Goal: Information Seeking & Learning: Check status

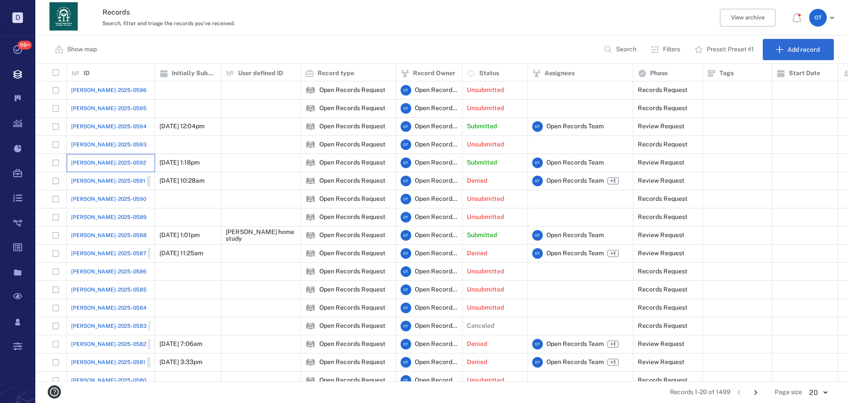
click at [91, 157] on div "[PERSON_NAME]-2025-0592" at bounding box center [110, 163] width 79 height 18
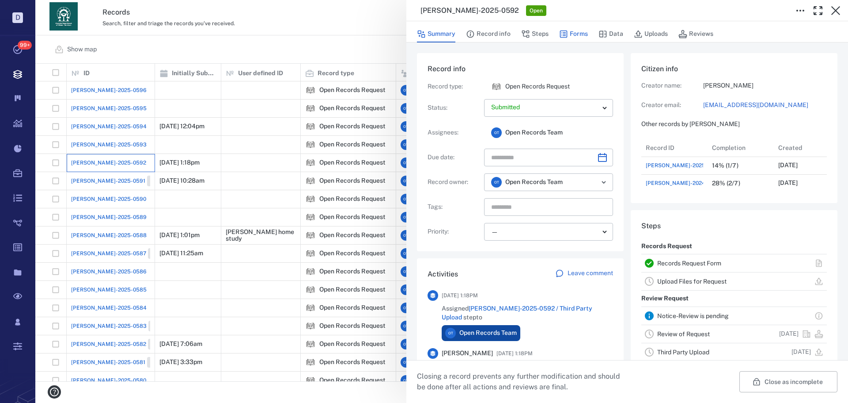
scroll to position [53, 175]
click at [566, 33] on icon "button" at bounding box center [563, 34] width 9 height 9
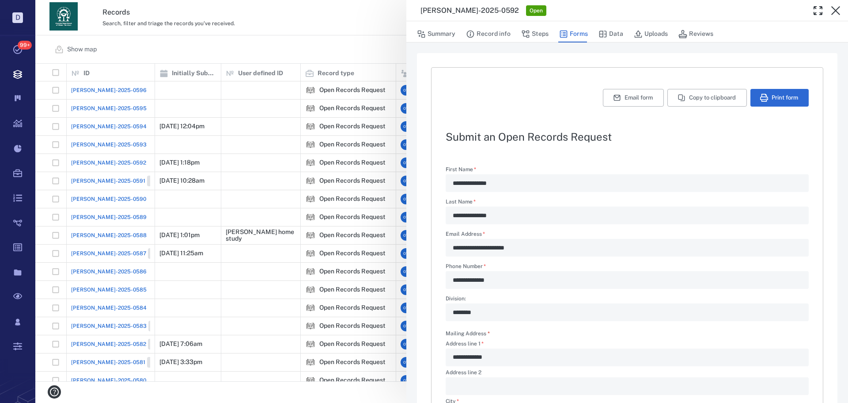
click at [341, 58] on div "**********" at bounding box center [441, 201] width 813 height 403
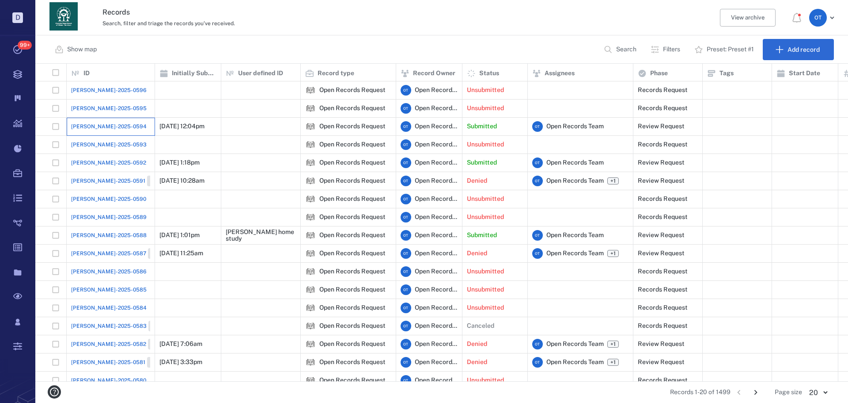
click at [113, 122] on div "[PERSON_NAME]-2025-0594" at bounding box center [110, 127] width 79 height 18
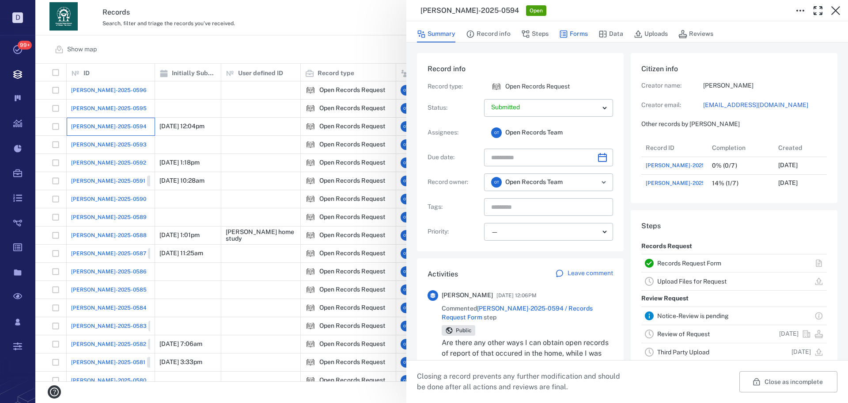
scroll to position [53, 175]
click at [574, 35] on button "Forms" at bounding box center [573, 34] width 29 height 17
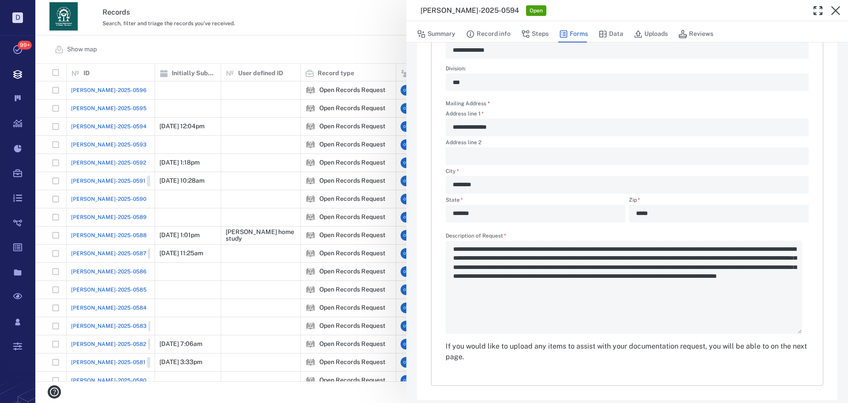
scroll to position [237, 0]
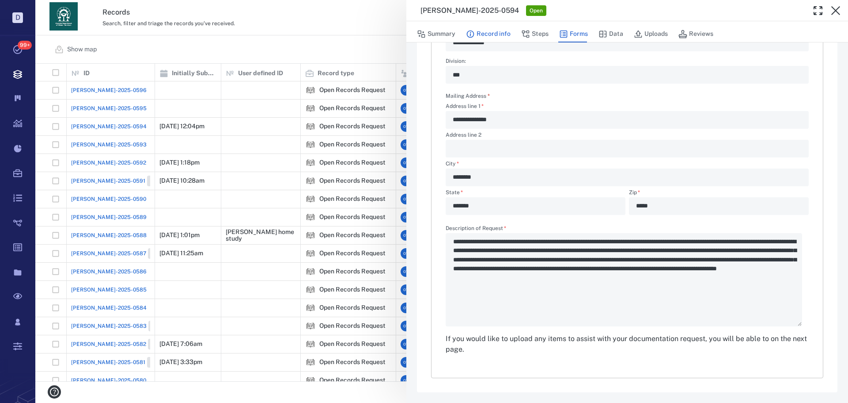
click at [494, 31] on button "Record info" at bounding box center [488, 34] width 45 height 17
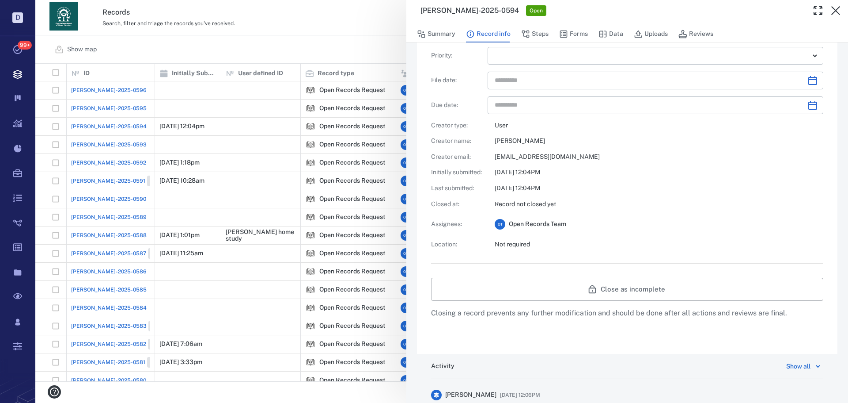
scroll to position [61, 0]
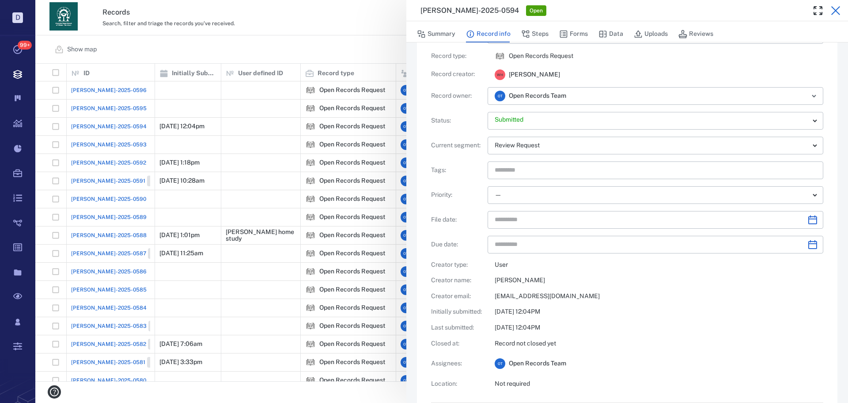
click at [836, 16] on button "button" at bounding box center [836, 11] width 18 height 18
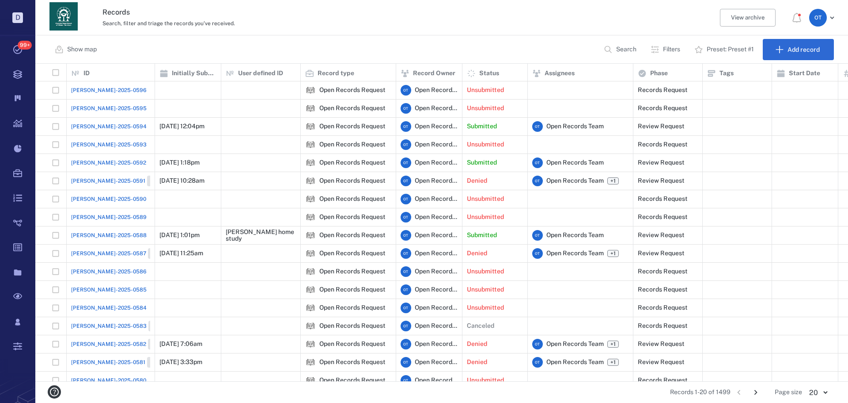
click at [110, 126] on span "[PERSON_NAME]-2025-0594" at bounding box center [109, 126] width 76 height 8
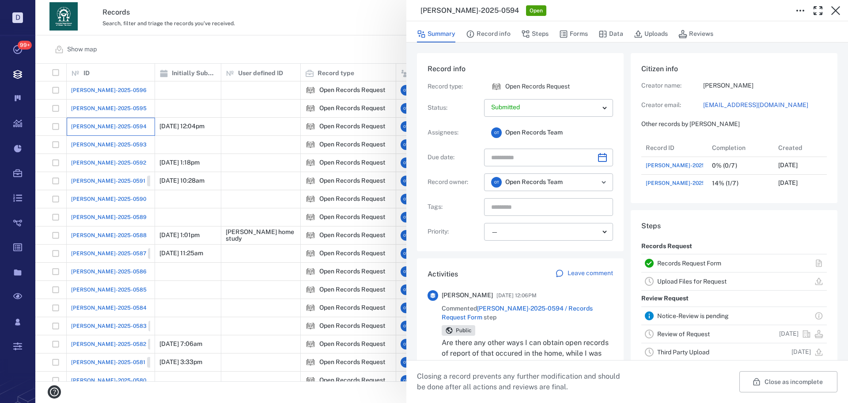
scroll to position [53, 175]
click at [563, 33] on icon "button" at bounding box center [563, 34] width 9 height 9
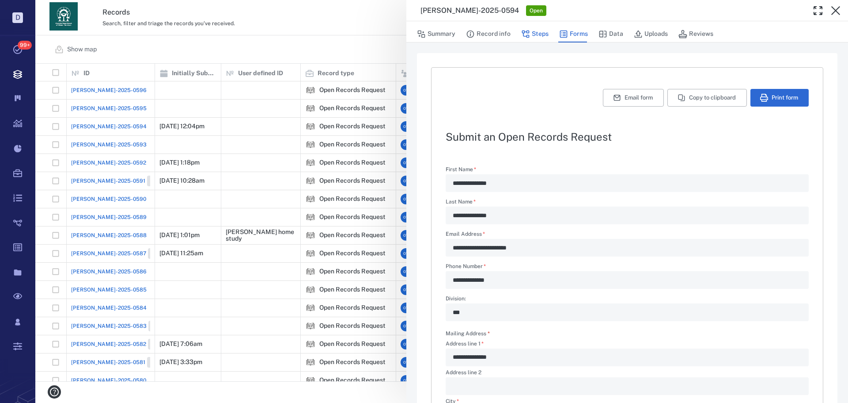
click at [533, 34] on button "Steps" at bounding box center [534, 34] width 27 height 17
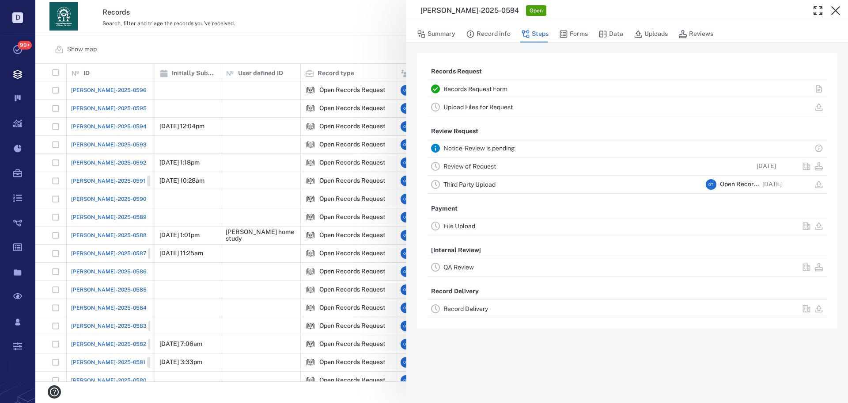
click at [487, 170] on div "Review of Request" at bounding box center [573, 166] width 259 height 11
click at [489, 166] on link "Review of Request" at bounding box center [470, 166] width 53 height 7
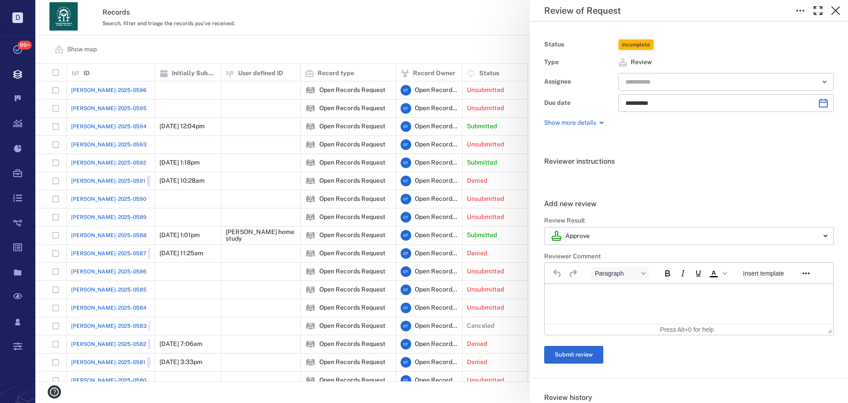
click at [664, 81] on input "text" at bounding box center [716, 82] width 183 height 12
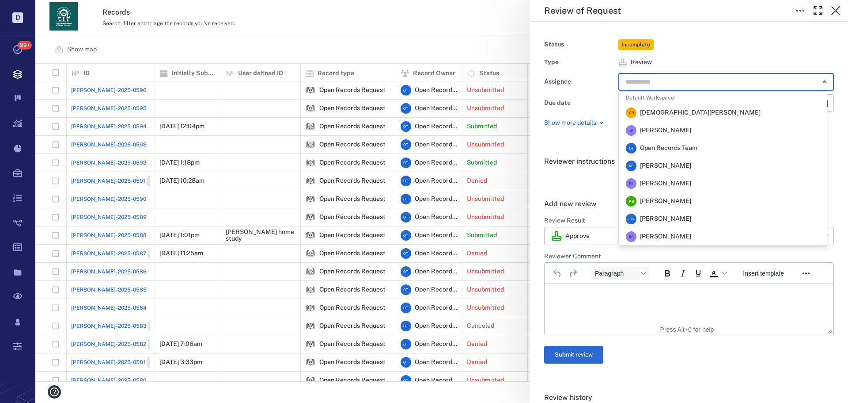
click at [664, 163] on span "[PERSON_NAME]" at bounding box center [665, 165] width 51 height 9
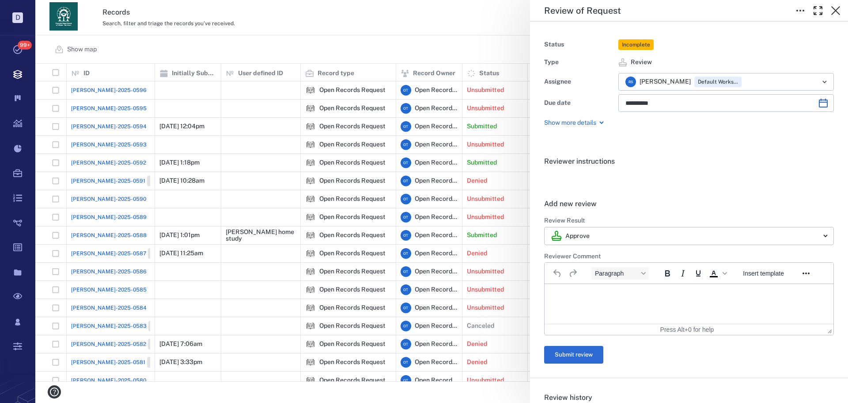
click at [442, 34] on div "**********" at bounding box center [441, 201] width 813 height 403
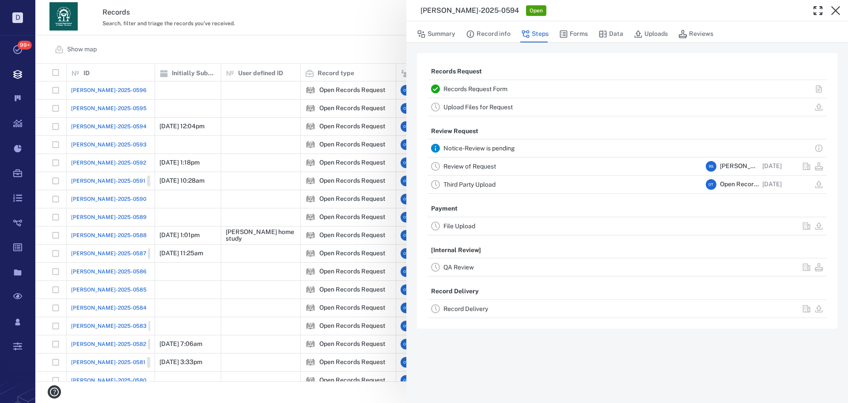
click at [349, 33] on div "[PERSON_NAME]-2025-0594 Open Summary Record info Steps Forms Data Uploads Revie…" at bounding box center [441, 201] width 813 height 403
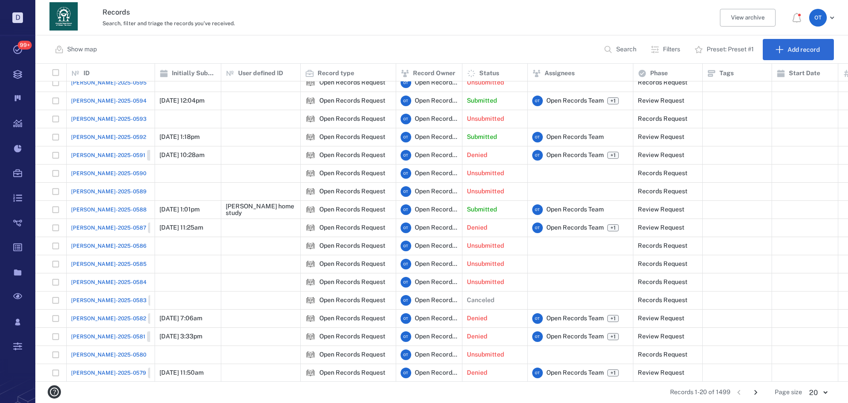
scroll to position [69, 0]
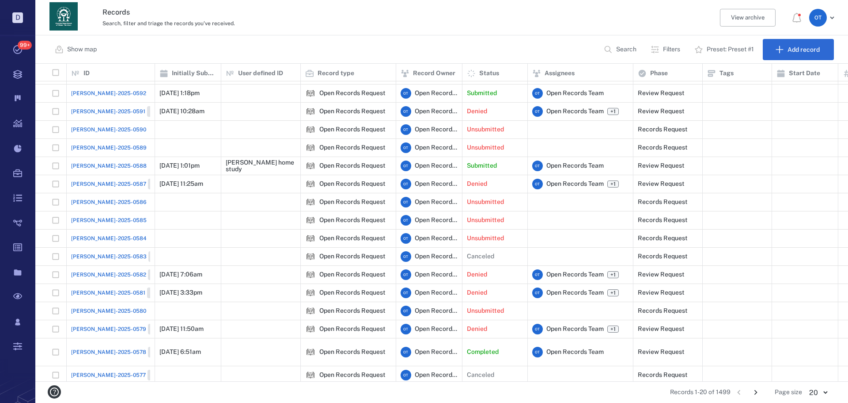
click at [91, 277] on span "[PERSON_NAME]-2025-0582" at bounding box center [108, 274] width 75 height 8
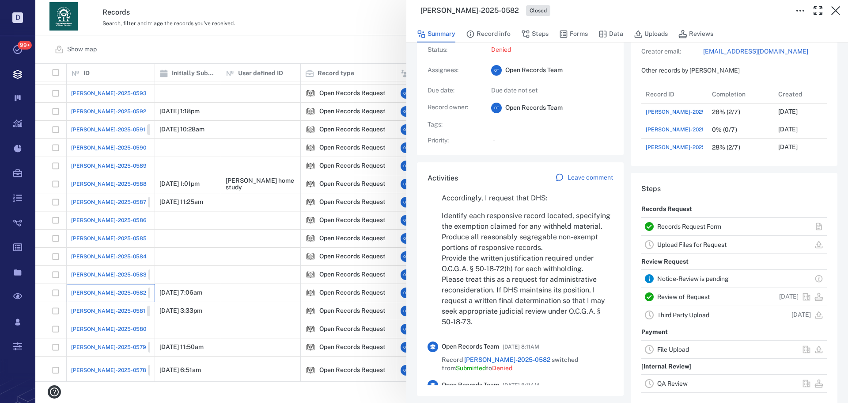
scroll to position [354, 0]
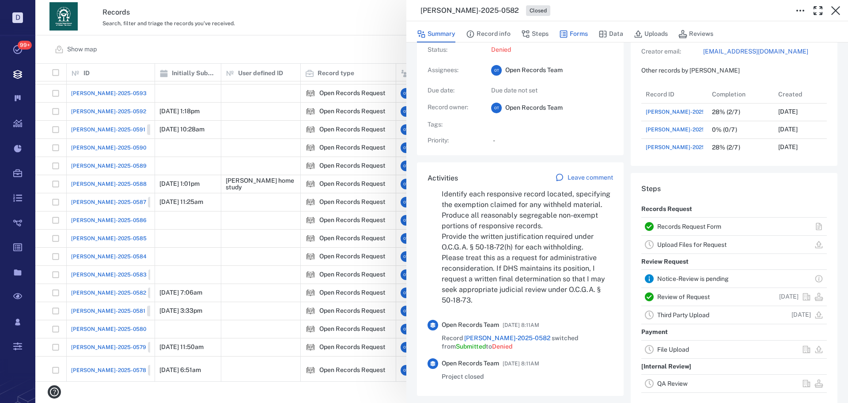
click at [572, 29] on button "Forms" at bounding box center [573, 34] width 29 height 17
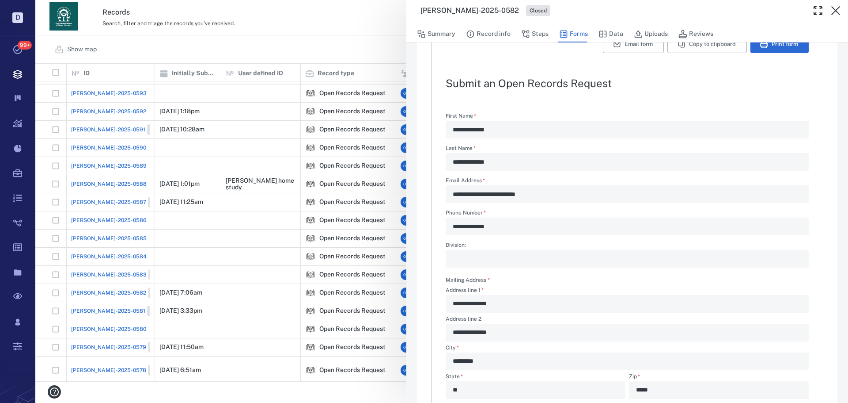
type textarea "*"
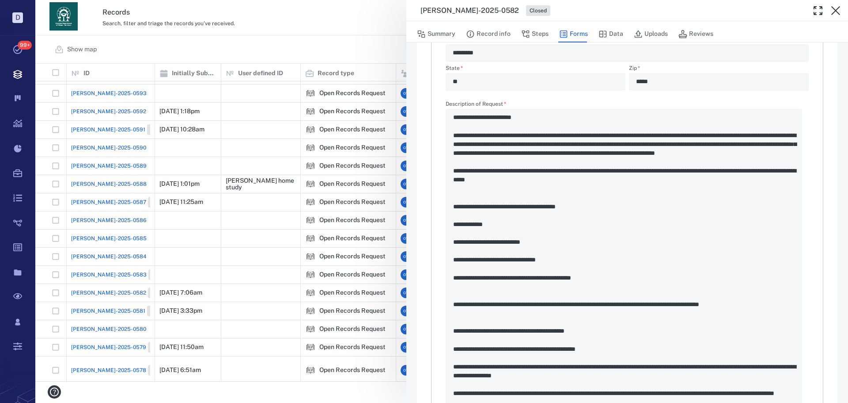
scroll to position [407, 0]
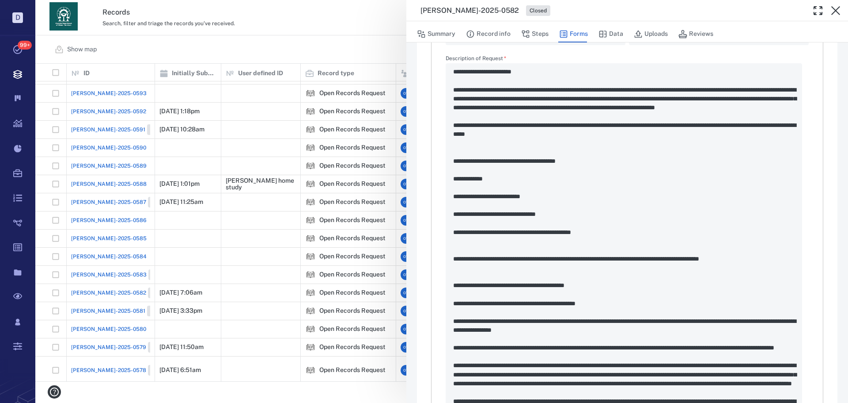
click at [321, 49] on div "**********" at bounding box center [441, 201] width 813 height 403
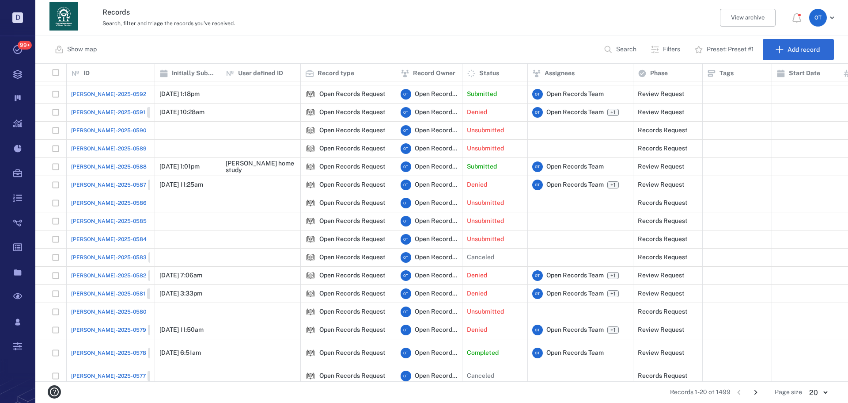
scroll to position [69, 0]
click at [103, 184] on span "[PERSON_NAME]-2025-0587" at bounding box center [108, 184] width 75 height 8
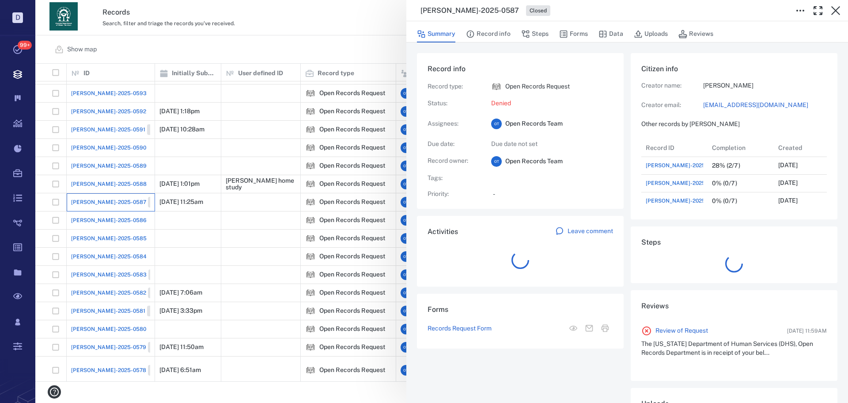
scroll to position [71, 169]
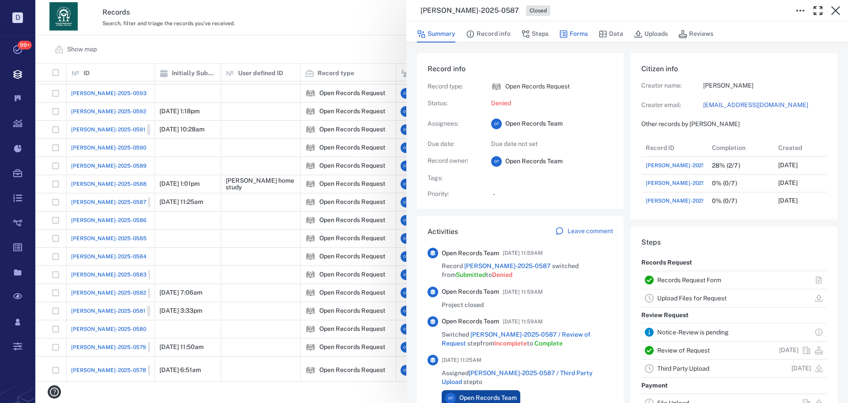
click at [585, 38] on button "Forms" at bounding box center [573, 34] width 29 height 17
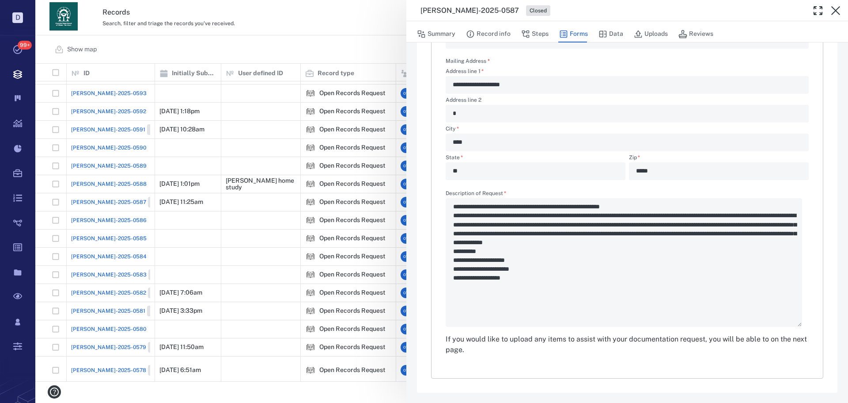
scroll to position [273, 0]
click at [331, 43] on div "**********" at bounding box center [441, 201] width 813 height 403
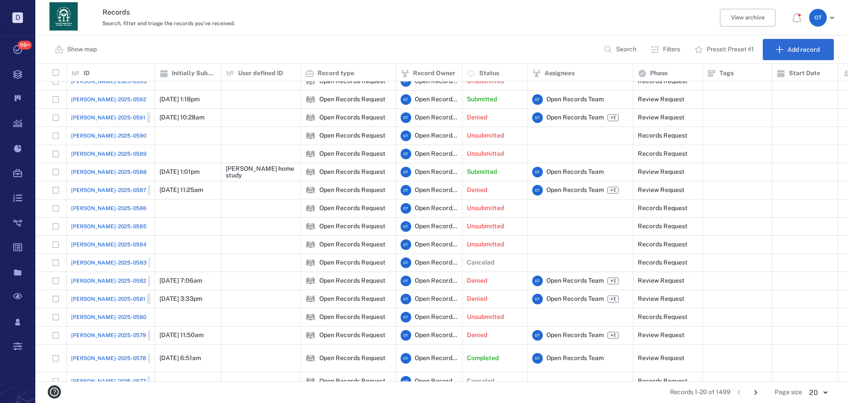
scroll to position [69, 0]
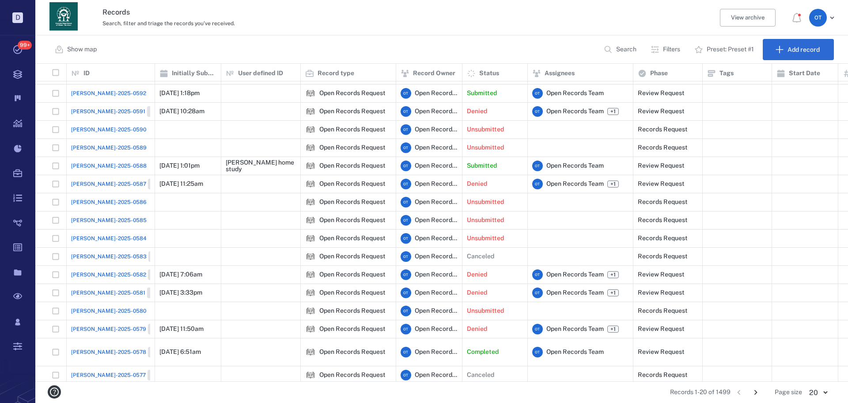
click at [107, 273] on span "[PERSON_NAME]-2025-0582" at bounding box center [108, 274] width 75 height 8
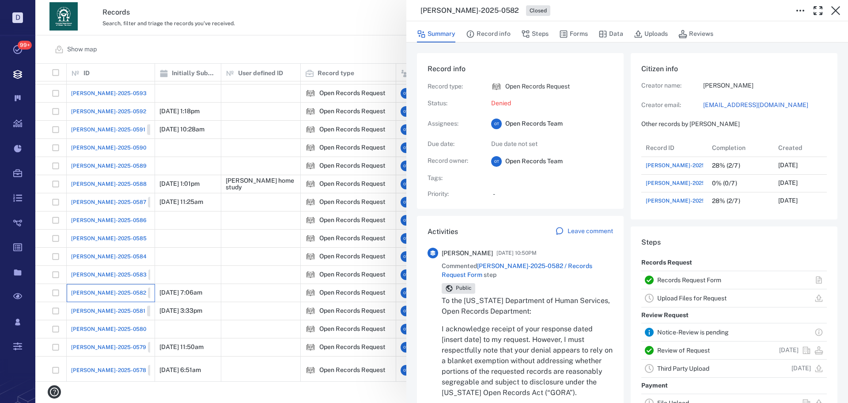
scroll to position [71, 169]
click at [563, 264] on span "[PERSON_NAME]-2025-0582 / Records Request Form" at bounding box center [517, 270] width 151 height 16
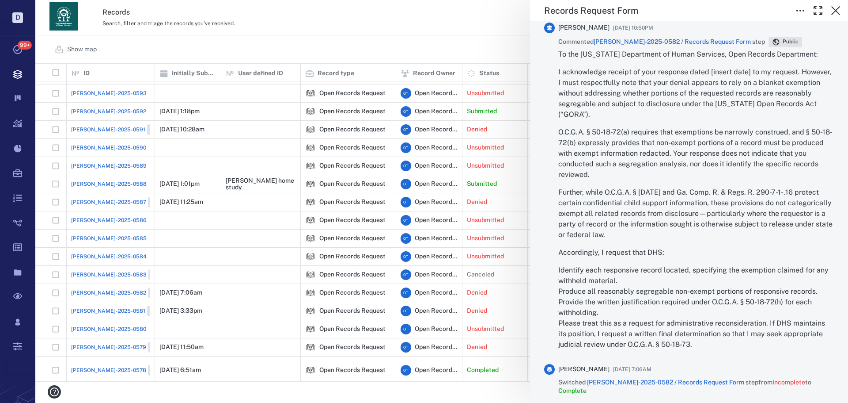
scroll to position [2121, 0]
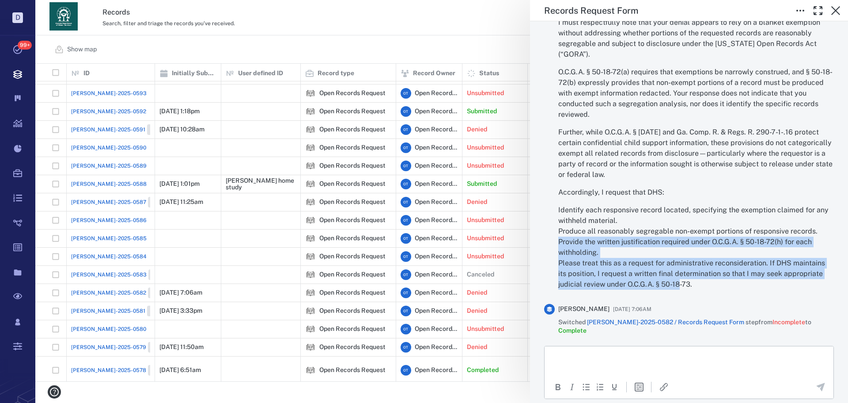
drag, startPoint x: 678, startPoint y: 286, endPoint x: 610, endPoint y: 255, distance: 75.3
click at [610, 255] on p "Identify each responsive record located, specifying the exemption claimed for a…" at bounding box center [697, 247] width 276 height 85
click at [611, 255] on p "Identify each responsive record located, specifying the exemption claimed for a…" at bounding box center [697, 247] width 276 height 85
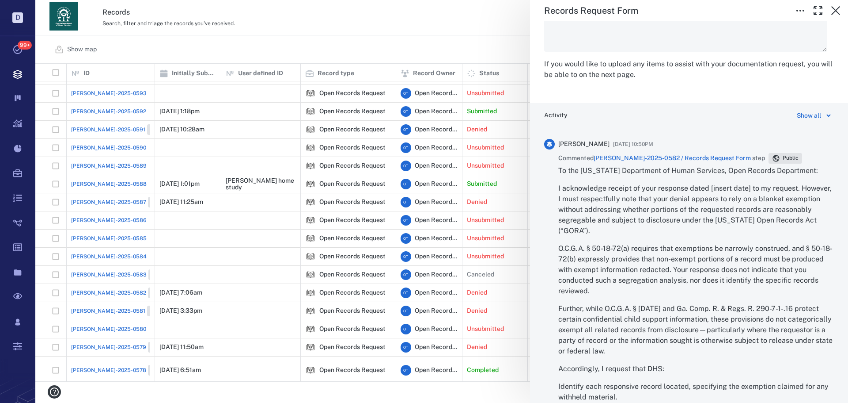
scroll to position [1944, 0]
click at [839, 15] on icon "button" at bounding box center [836, 10] width 11 height 11
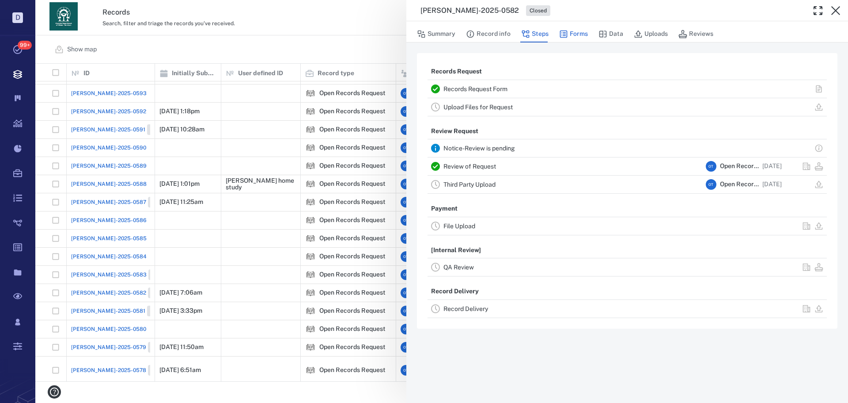
click at [587, 38] on div "Summary Record info Steps Forms Data Uploads Reviews" at bounding box center [627, 34] width 421 height 18
click at [576, 31] on button "Forms" at bounding box center [573, 34] width 29 height 17
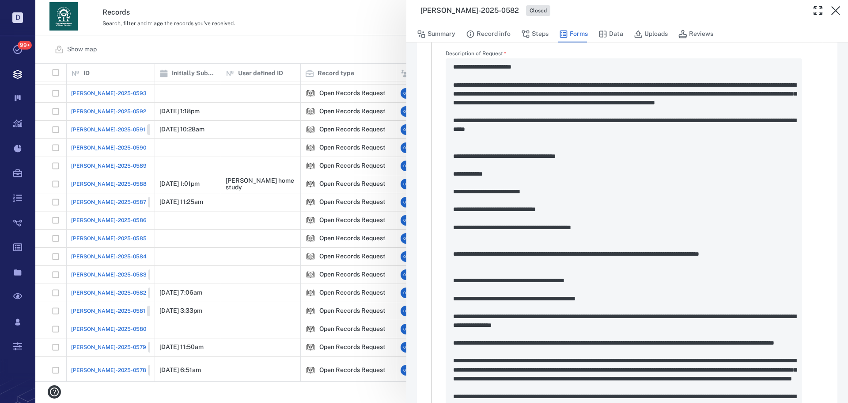
scroll to position [390, 0]
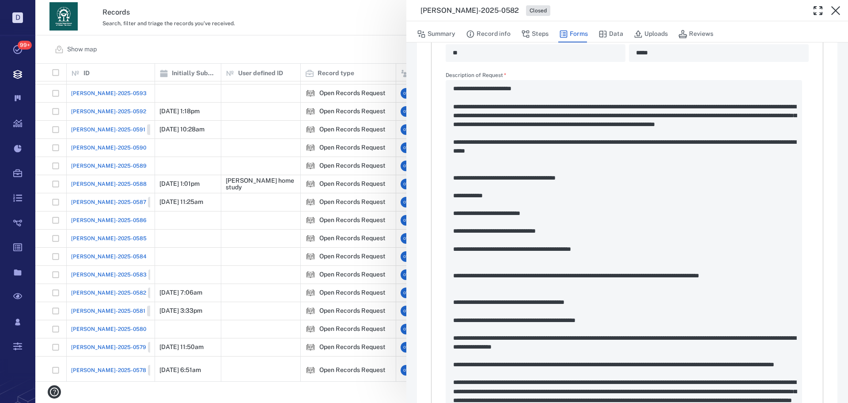
click at [552, 30] on div "Summary Record info Steps Forms Data Uploads Reviews" at bounding box center [627, 34] width 421 height 18
click at [551, 38] on div "Summary Record info Steps Forms Data Uploads Reviews" at bounding box center [627, 34] width 421 height 18
click at [545, 38] on button "Steps" at bounding box center [534, 34] width 27 height 17
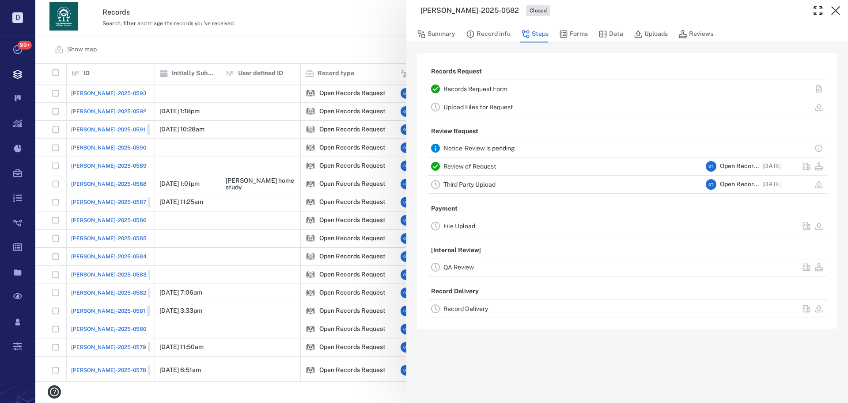
click at [489, 166] on link "Review of Request" at bounding box center [470, 166] width 53 height 7
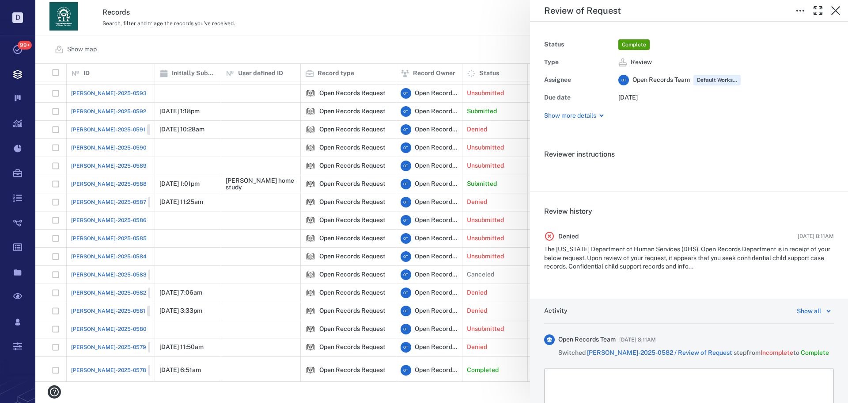
scroll to position [70, 0]
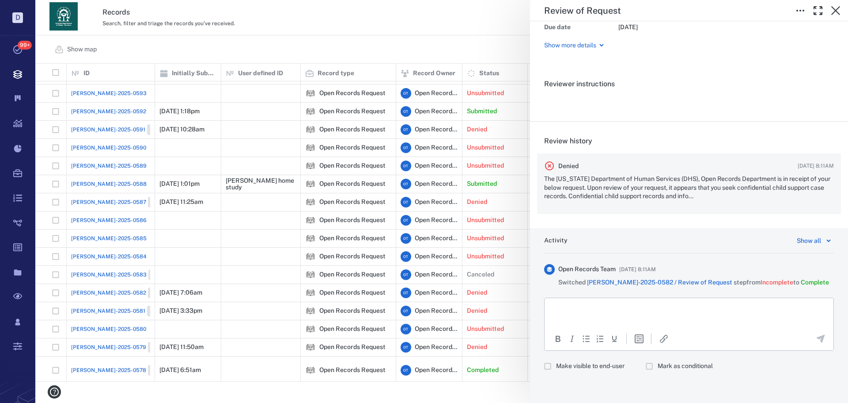
click at [650, 173] on div "Denied [DATE] 8:11AM The [US_STATE] Department of Human Services (DHS), Open Re…" at bounding box center [689, 183] width 304 height 61
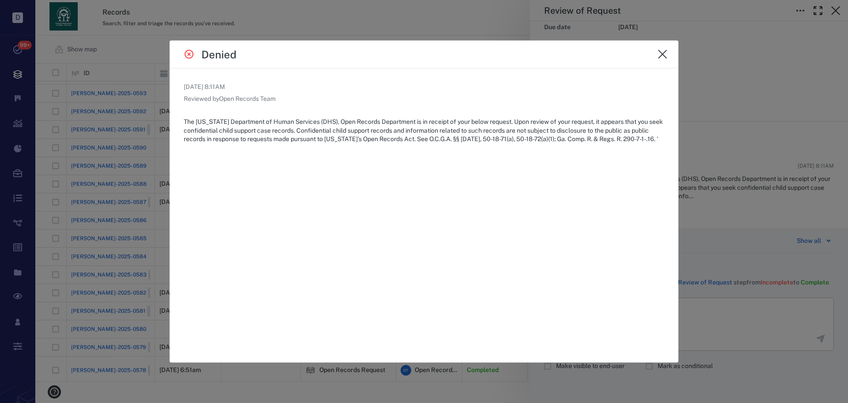
click at [689, 182] on div at bounding box center [424, 201] width 848 height 403
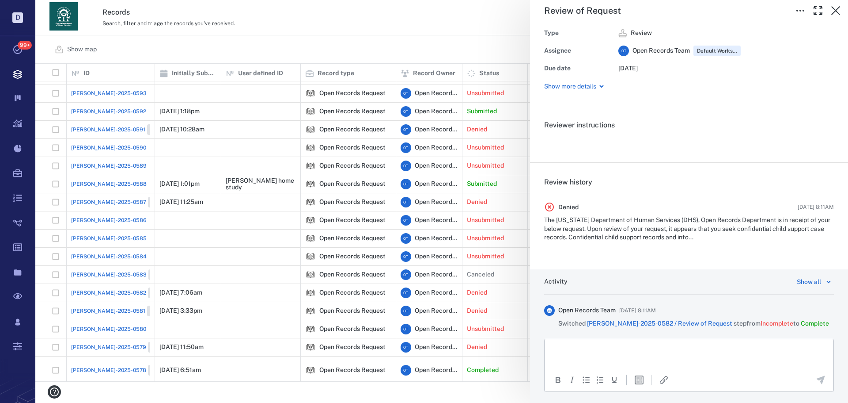
scroll to position [0, 0]
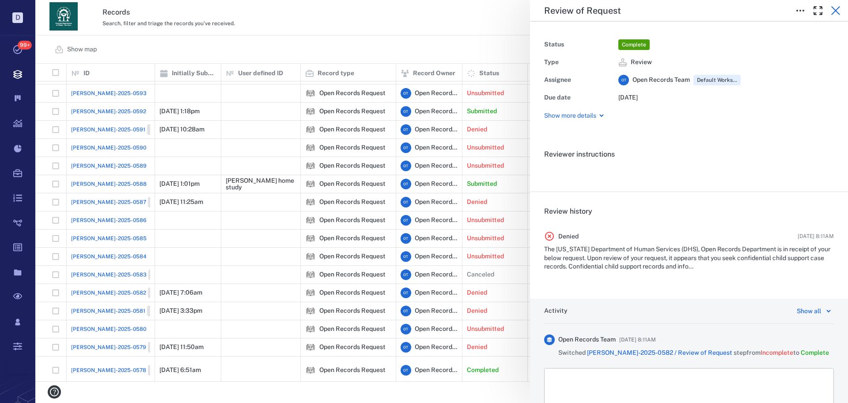
click at [842, 9] on button "button" at bounding box center [836, 11] width 18 height 18
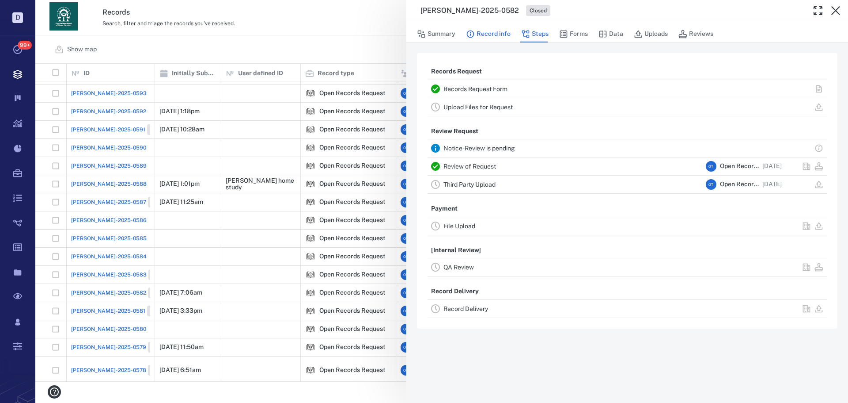
click at [485, 30] on button "Record info" at bounding box center [488, 34] width 45 height 17
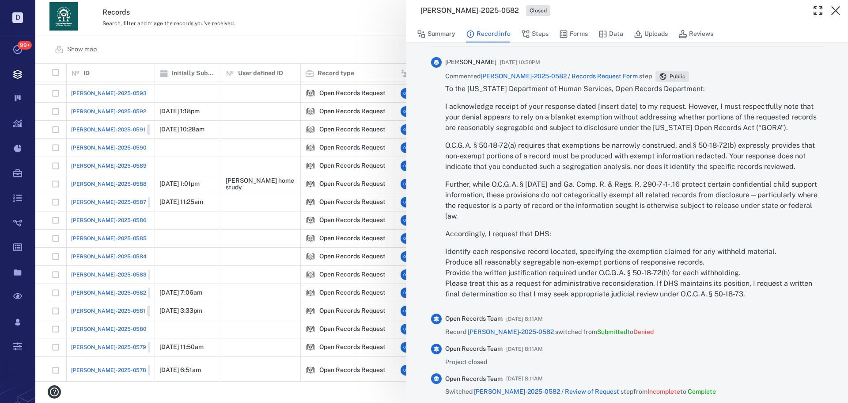
scroll to position [442, 0]
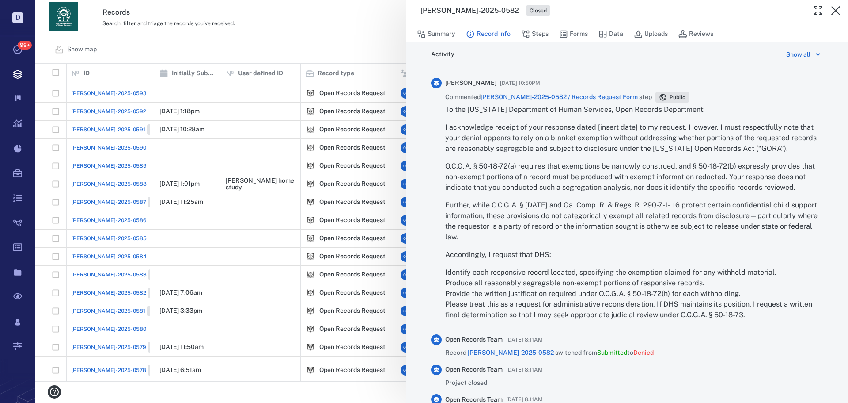
drag, startPoint x: 334, startPoint y: 45, endPoint x: 401, endPoint y: 24, distance: 70.4
click at [334, 44] on div "[PERSON_NAME]-2025-0582 Closed Summary Record info Steps Forms Data Uploads Rev…" at bounding box center [441, 201] width 813 height 403
click at [335, 39] on div "Show map Search Filters Preset: Preset #1 Add record" at bounding box center [441, 49] width 813 height 28
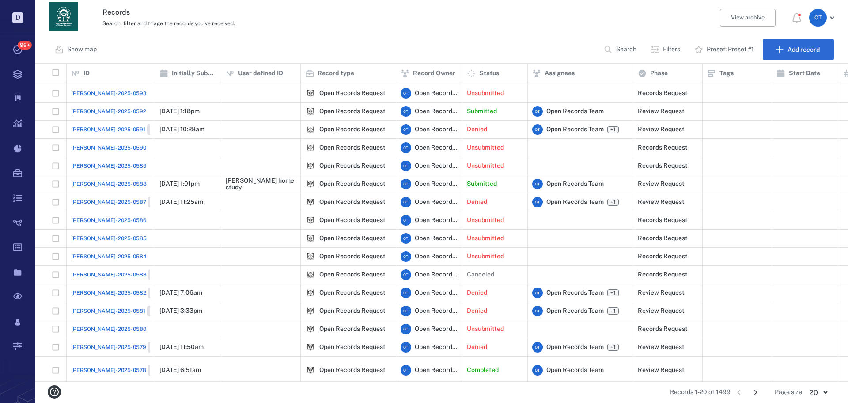
click at [844, 12] on div "Records Search, filter and triage the records you've received. View archive O T" at bounding box center [441, 17] width 813 height 35
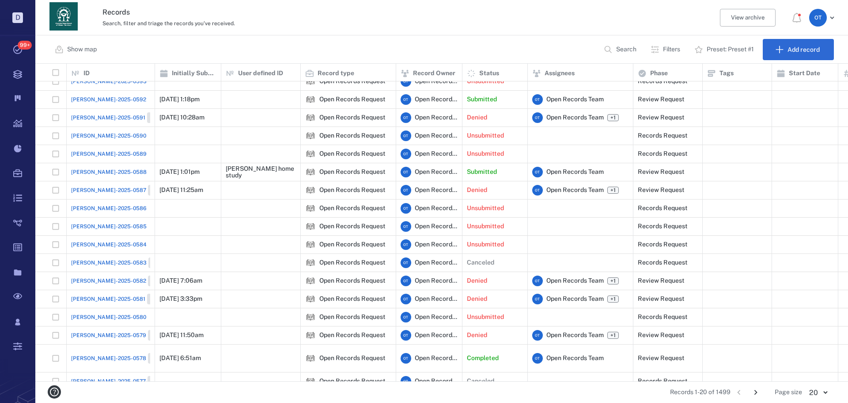
scroll to position [69, 0]
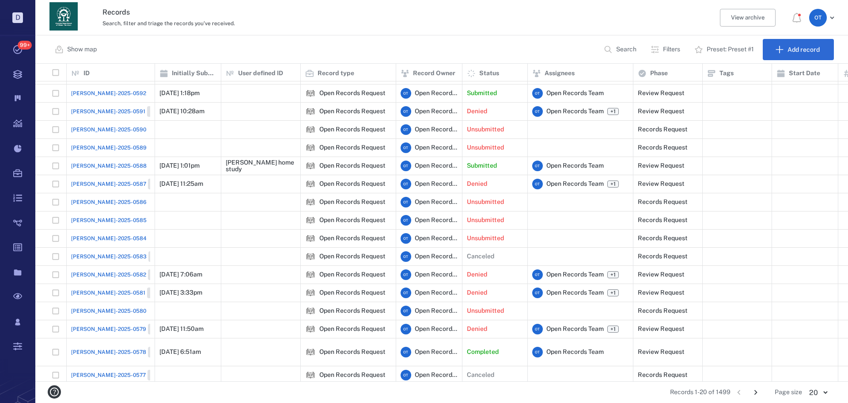
click at [620, 43] on button "Search" at bounding box center [621, 49] width 45 height 21
type input "*******"
click at [585, 47] on input "*******" at bounding box center [588, 49] width 62 height 19
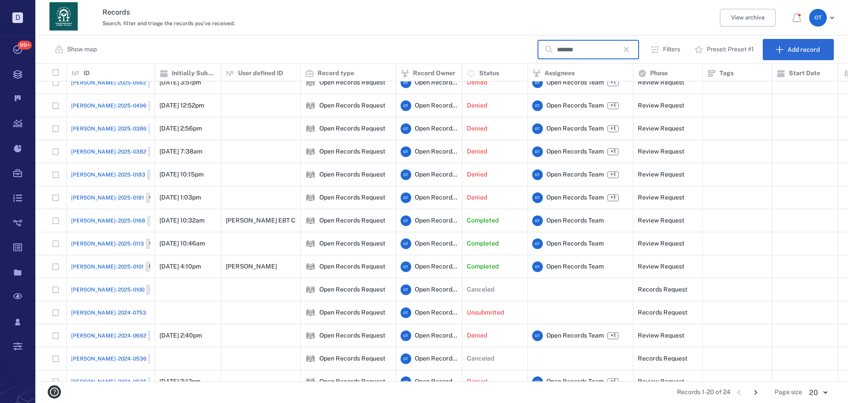
click at [585, 47] on input "*******" at bounding box center [588, 49] width 62 height 19
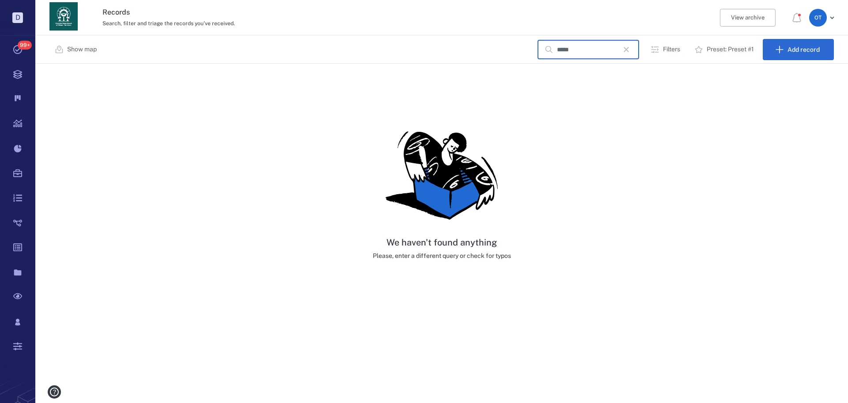
click at [558, 41] on input "*****" at bounding box center [588, 49] width 62 height 19
click at [579, 49] on input "*****" at bounding box center [588, 49] width 62 height 19
click at [578, 48] on input "*****" at bounding box center [588, 49] width 62 height 19
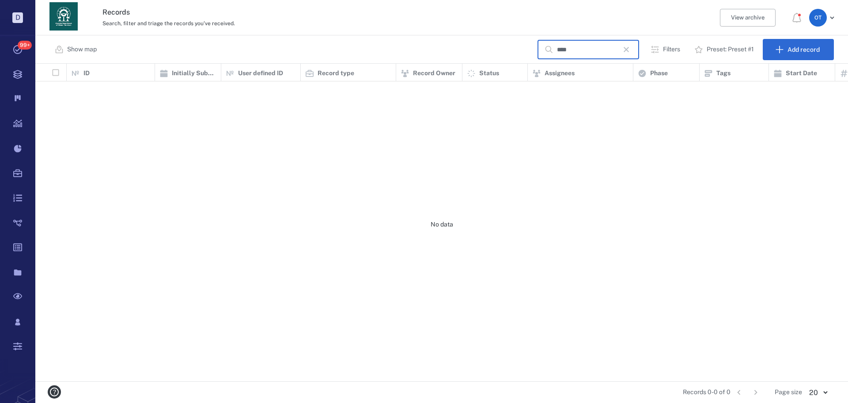
scroll to position [311, 807]
type input "*****"
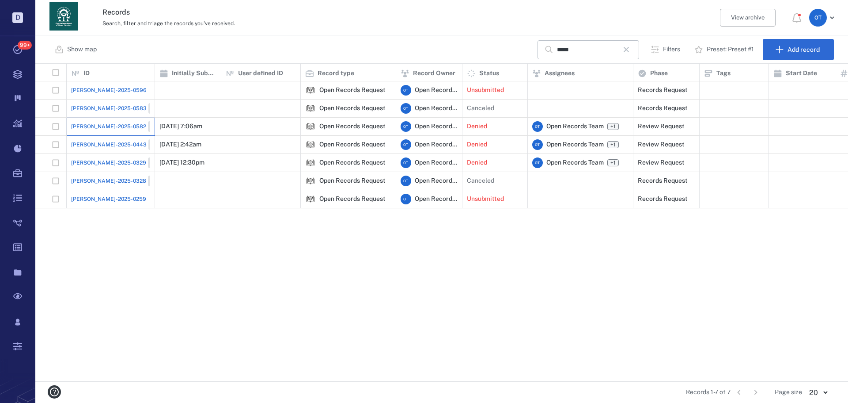
click at [88, 133] on div "[PERSON_NAME]-2025-0582 Closed" at bounding box center [110, 127] width 79 height 18
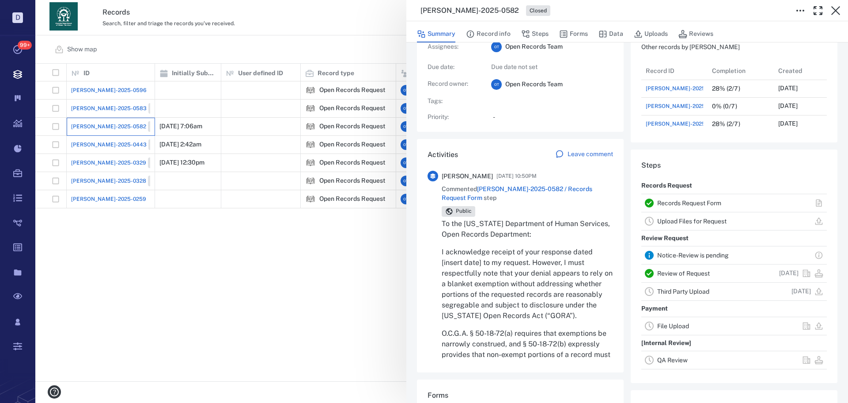
scroll to position [93, 0]
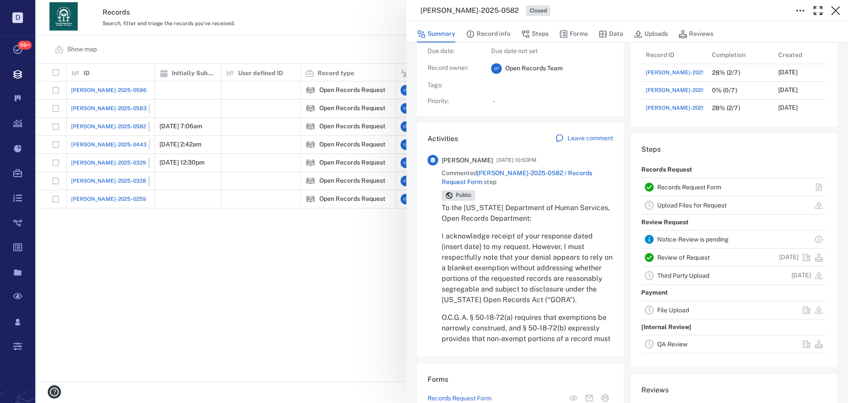
click at [559, 170] on span "[PERSON_NAME]-2025-0582 / Records Request Form" at bounding box center [517, 177] width 151 height 16
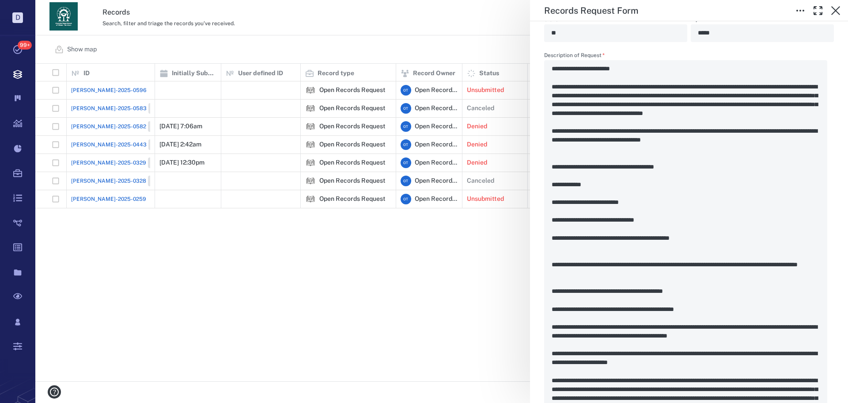
scroll to position [2160, 0]
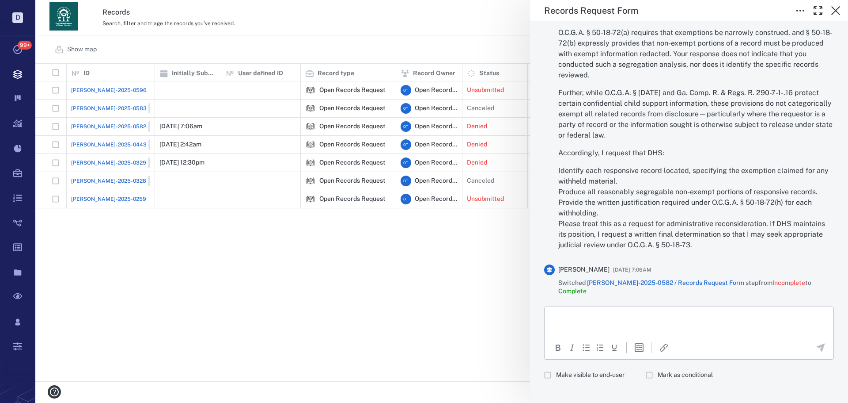
drag, startPoint x: 734, startPoint y: 248, endPoint x: 737, endPoint y: 291, distance: 43.4
click at [600, 366] on label "Make visible to end-user" at bounding box center [582, 374] width 85 height 17
click at [610, 315] on p "Rich Text Area. Press ALT-0 for help." at bounding box center [689, 317] width 274 height 8
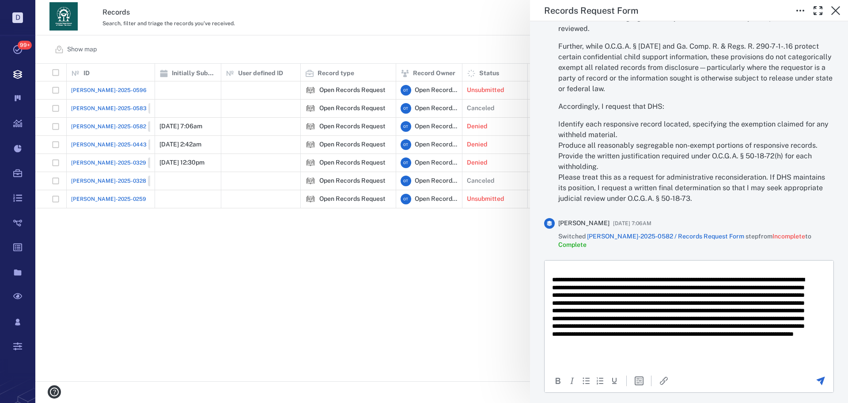
scroll to position [2240, 0]
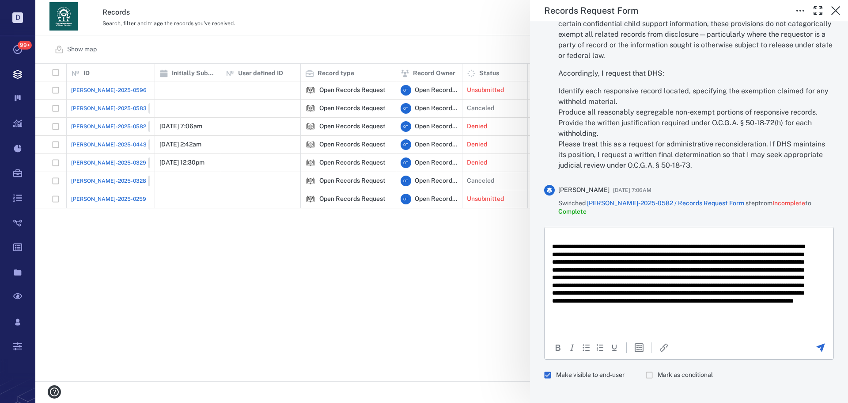
click at [816, 342] on icon "Send the comment" at bounding box center [821, 347] width 11 height 11
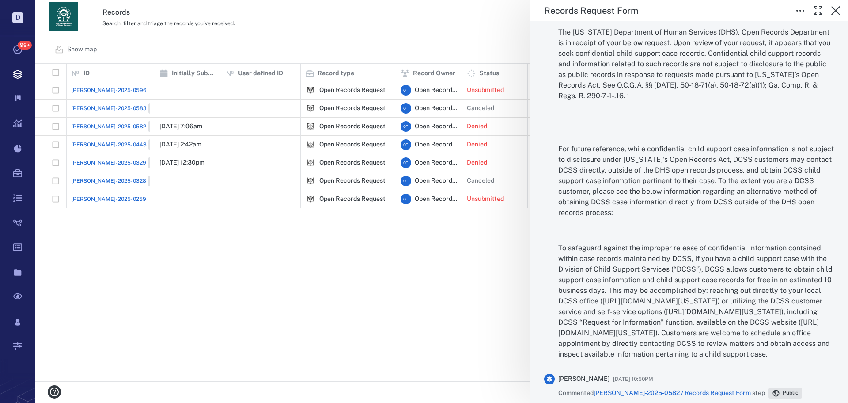
scroll to position [2072, 0]
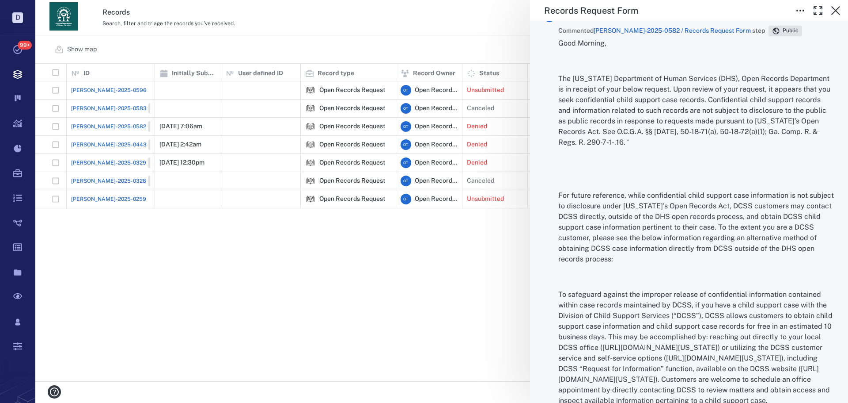
click at [393, 247] on div "Records Request Form Status Complete Type Form Record [PERSON_NAME]-2025-0582 R…" at bounding box center [441, 201] width 813 height 403
click at [428, 44] on div "Records Request Form Status Complete Type Form Record [PERSON_NAME]-2025-0582 R…" at bounding box center [441, 201] width 813 height 403
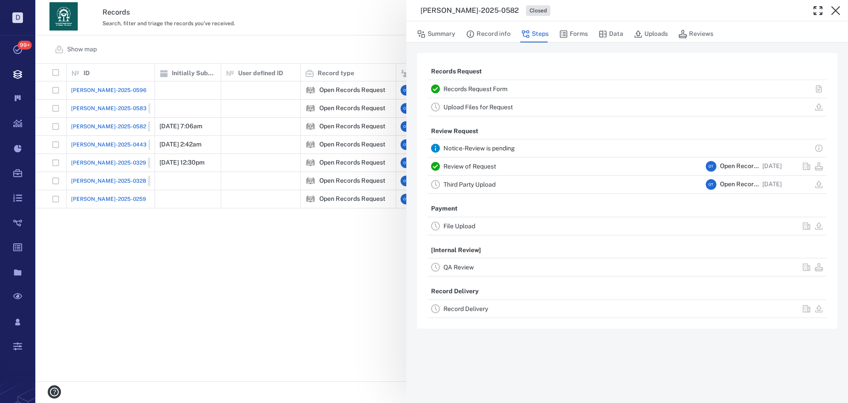
click at [432, 41] on button "Summary" at bounding box center [436, 34] width 38 height 17
click at [389, 54] on div "[PERSON_NAME]-2025-0582 Closed Summary Record info Steps Forms Data Uploads Rev…" at bounding box center [441, 201] width 813 height 403
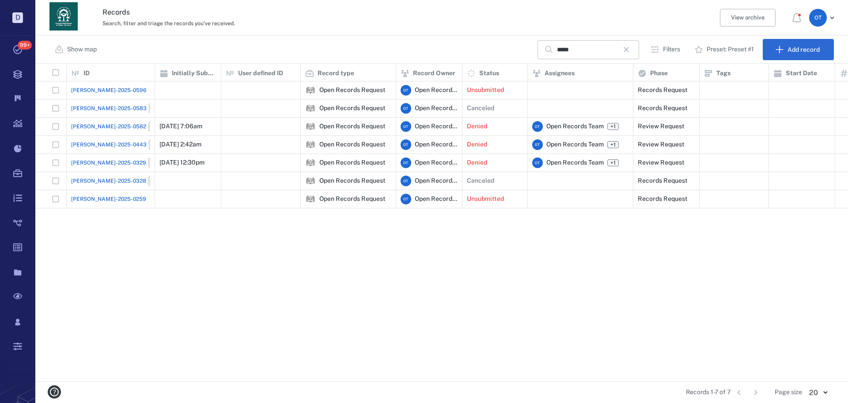
click at [629, 51] on icon "button" at bounding box center [626, 49] width 5 height 5
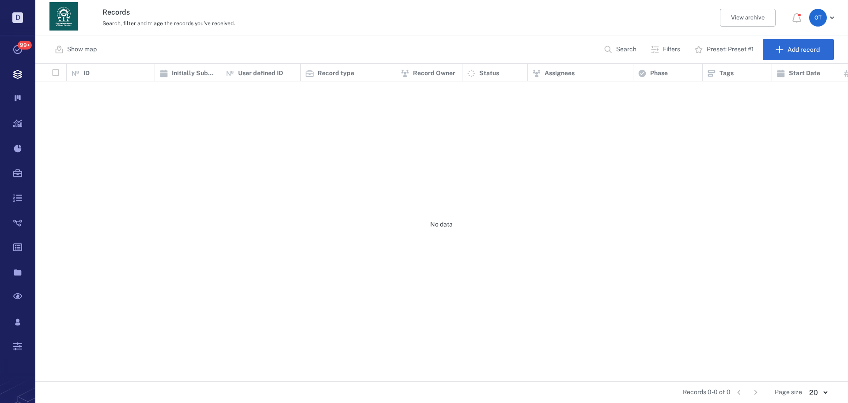
scroll to position [311, 807]
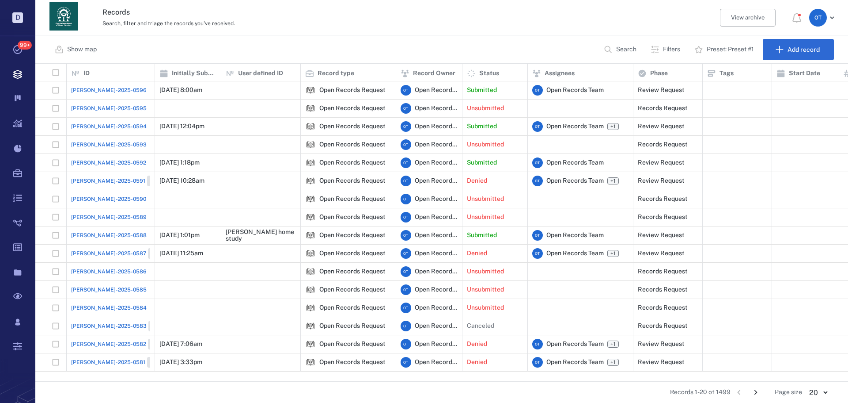
click at [87, 93] on span "[PERSON_NAME]-2025-0596" at bounding box center [109, 90] width 76 height 8
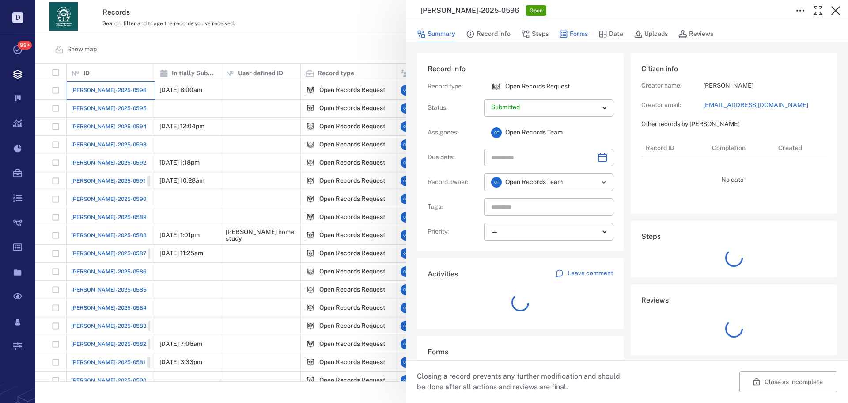
scroll to position [71, 169]
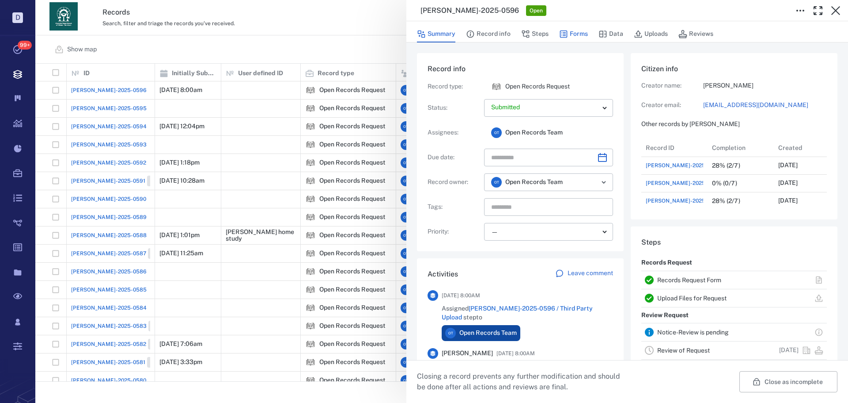
click at [577, 30] on button "Forms" at bounding box center [573, 34] width 29 height 17
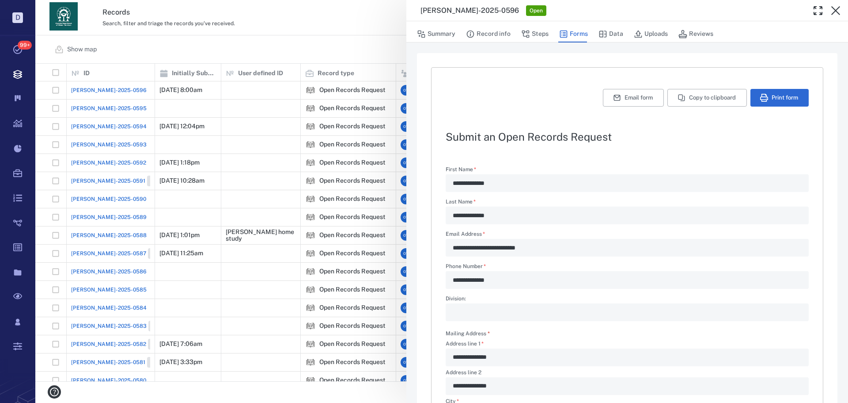
click at [485, 23] on div "Summary Record info Steps Forms Data Uploads Reviews" at bounding box center [628, 31] width 442 height 21
click at [487, 29] on button "Record info" at bounding box center [488, 34] width 45 height 17
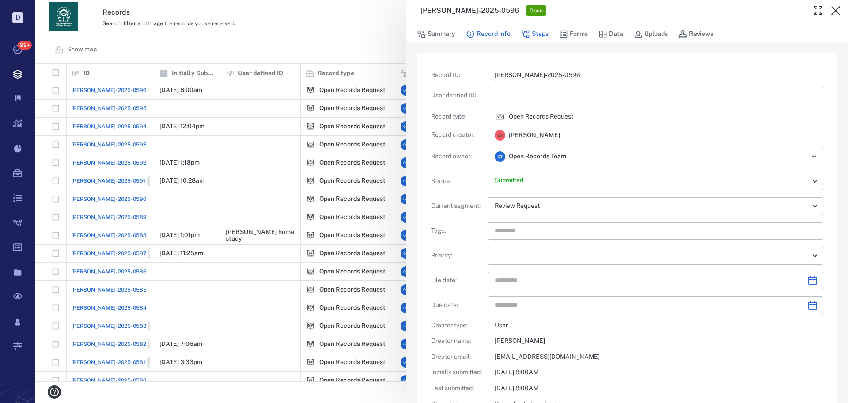
click at [529, 32] on icon "button" at bounding box center [525, 34] width 9 height 9
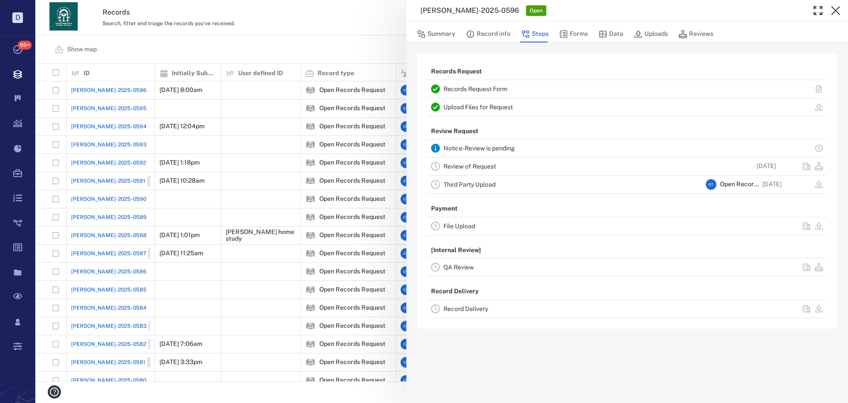
click at [479, 109] on link "Upload Files for Request" at bounding box center [478, 106] width 69 height 7
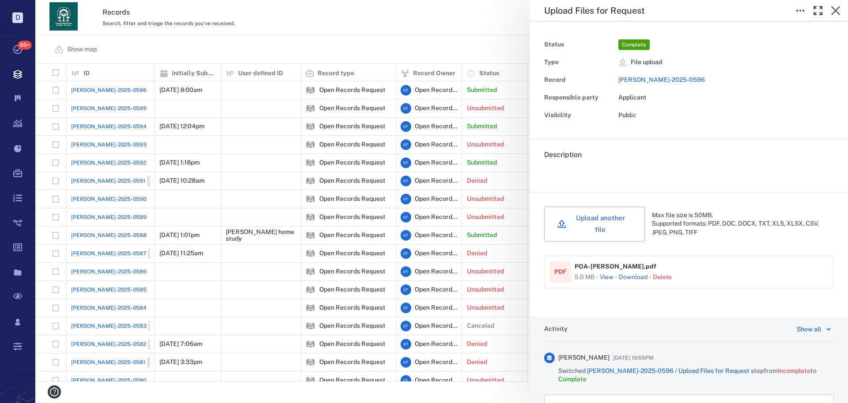
click at [603, 273] on button "View" at bounding box center [607, 277] width 14 height 9
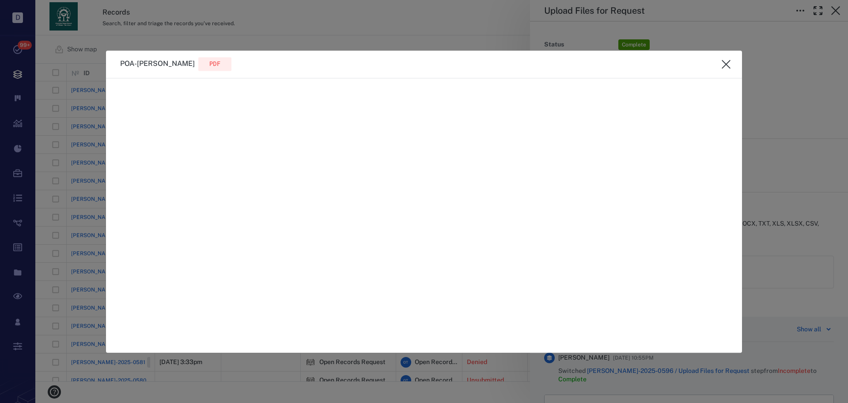
click at [729, 67] on icon "close" at bounding box center [726, 64] width 9 height 9
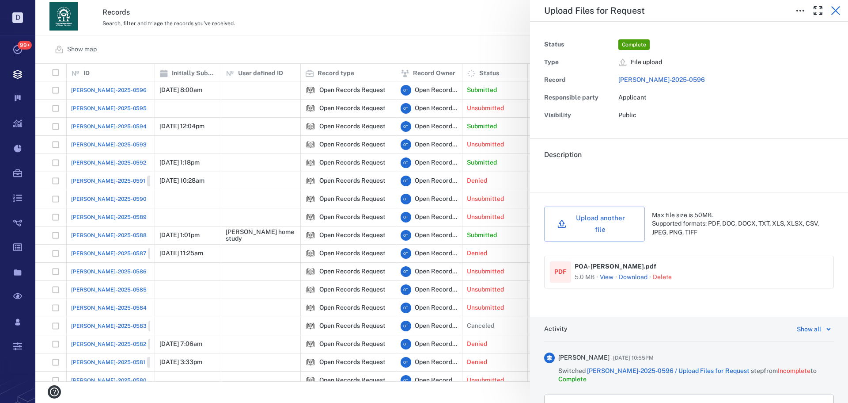
click at [836, 9] on icon "button" at bounding box center [836, 10] width 11 height 11
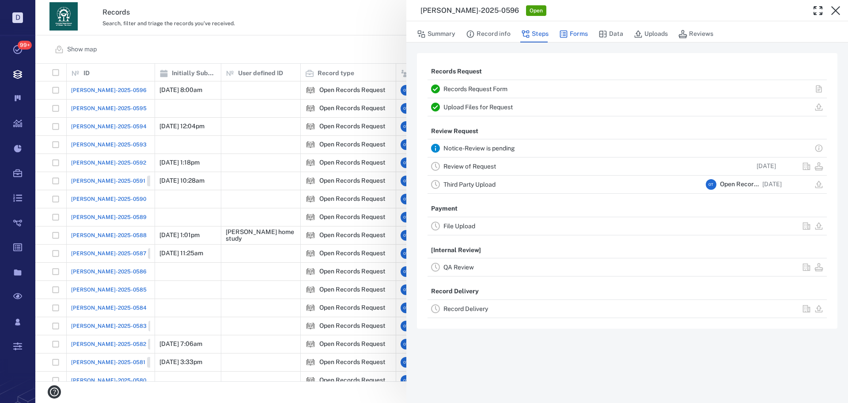
click at [574, 30] on button "Forms" at bounding box center [573, 34] width 29 height 17
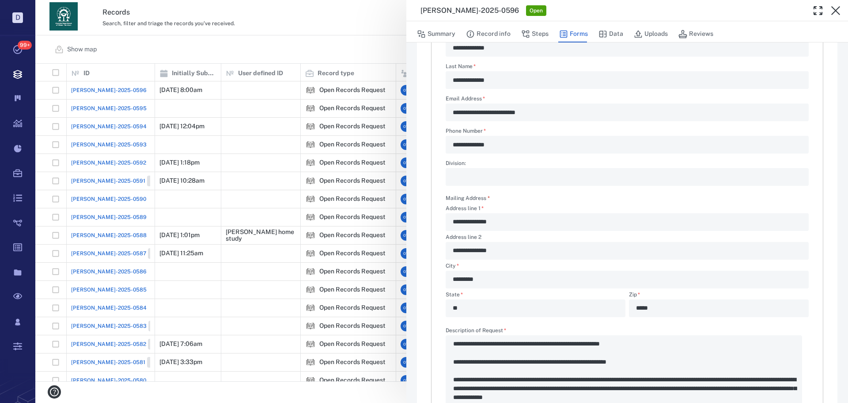
scroll to position [88, 0]
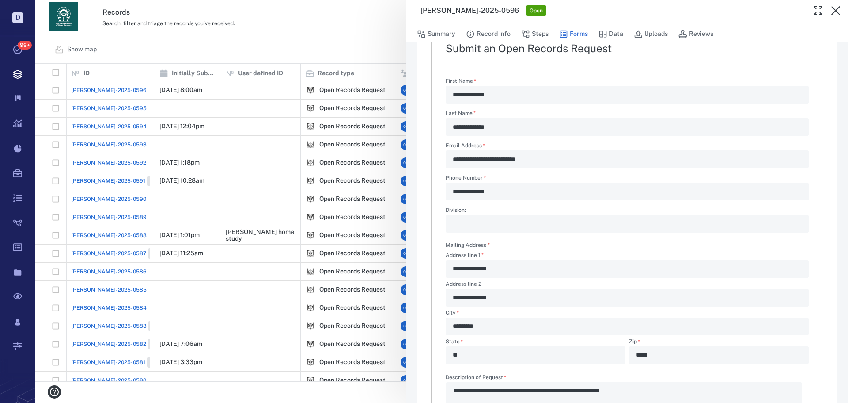
drag, startPoint x: 294, startPoint y: 42, endPoint x: 840, endPoint y: 105, distance: 549.4
click at [293, 39] on div "**********" at bounding box center [441, 201] width 813 height 403
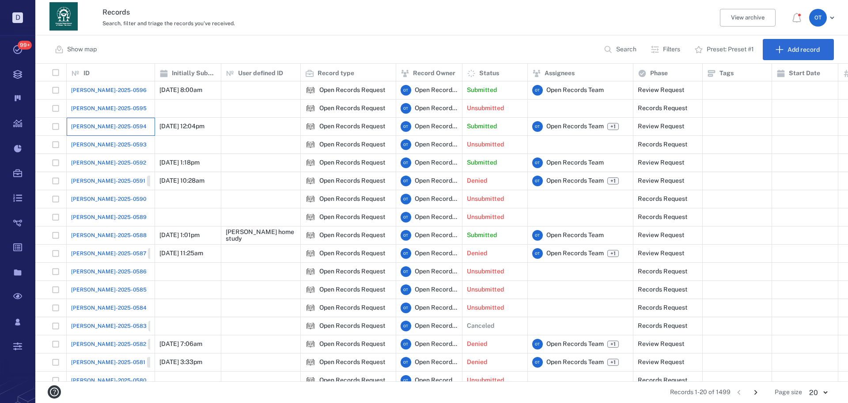
click at [105, 122] on div "[PERSON_NAME]-2025-0594" at bounding box center [110, 127] width 79 height 18
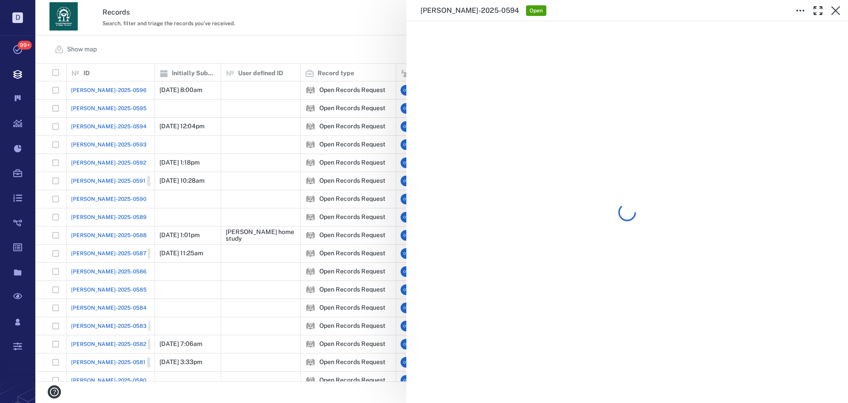
click at [357, 40] on div "ORR-2025-0594 Open" at bounding box center [441, 201] width 813 height 403
click at [356, 40] on div "Show map Search Filters Preset: Preset #1 Add record" at bounding box center [441, 49] width 813 height 28
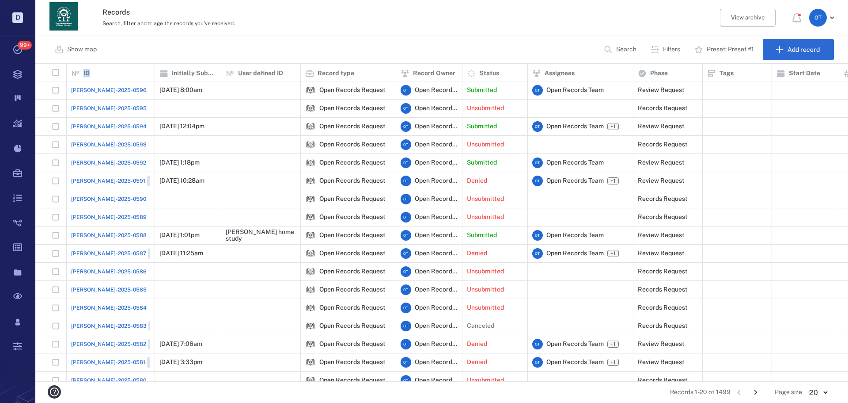
click at [631, 47] on p "Search" at bounding box center [626, 49] width 20 height 9
type input "********"
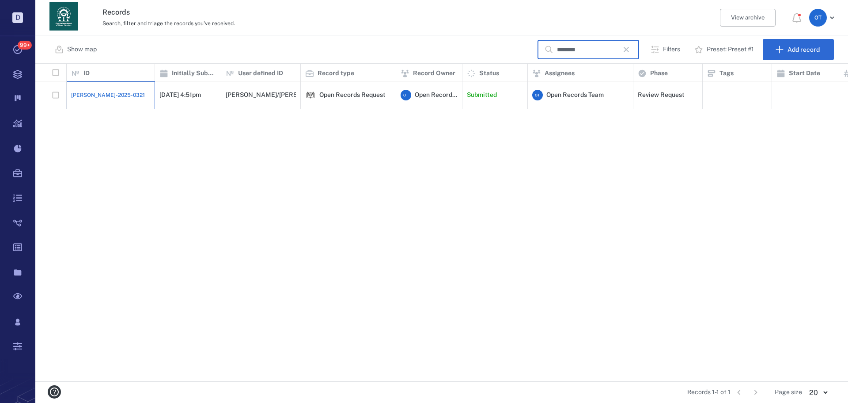
click at [114, 91] on div "ORR-2025-0321" at bounding box center [110, 95] width 79 height 18
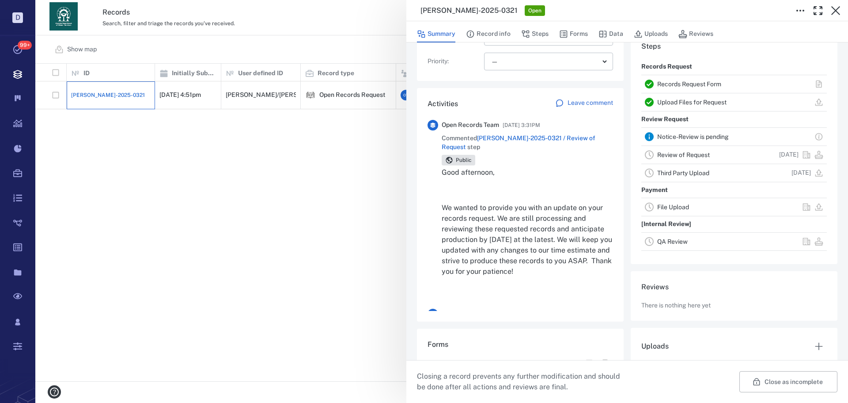
scroll to position [177, 0]
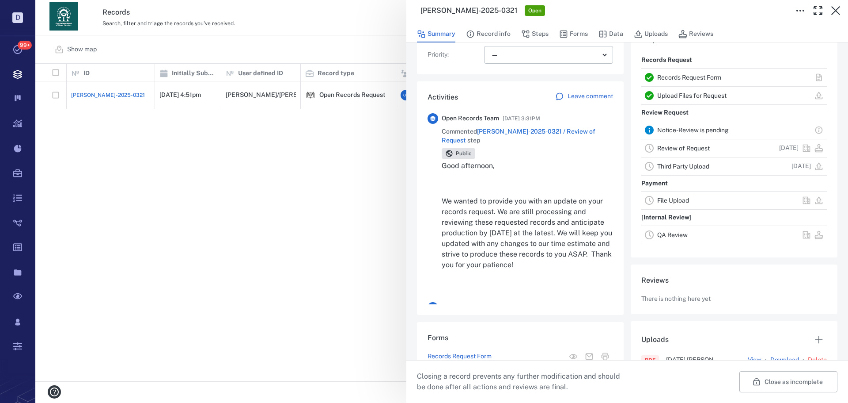
click at [259, 181] on div "ORR-2025-0321 Open Summary Record info Steps Forms Data Uploads Reviews Record …" at bounding box center [441, 201] width 813 height 403
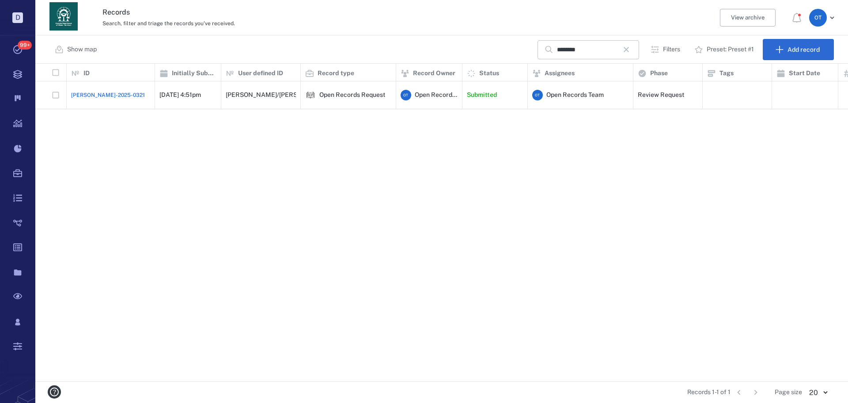
click at [625, 48] on icon "button" at bounding box center [626, 49] width 11 height 11
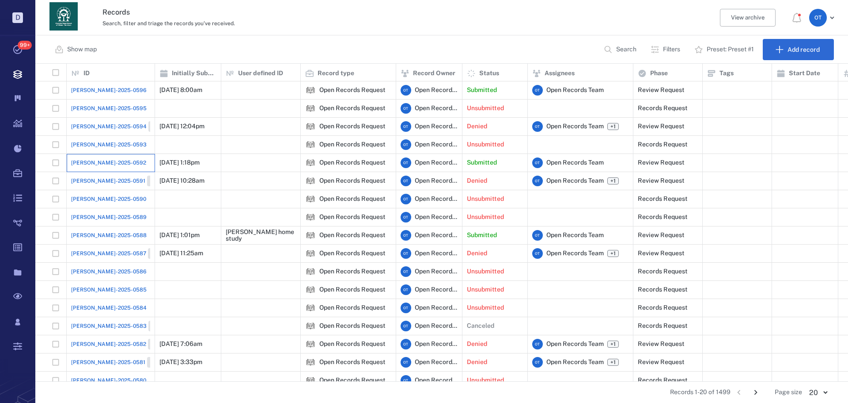
click at [92, 158] on div "[PERSON_NAME]-2025-0592" at bounding box center [110, 163] width 79 height 18
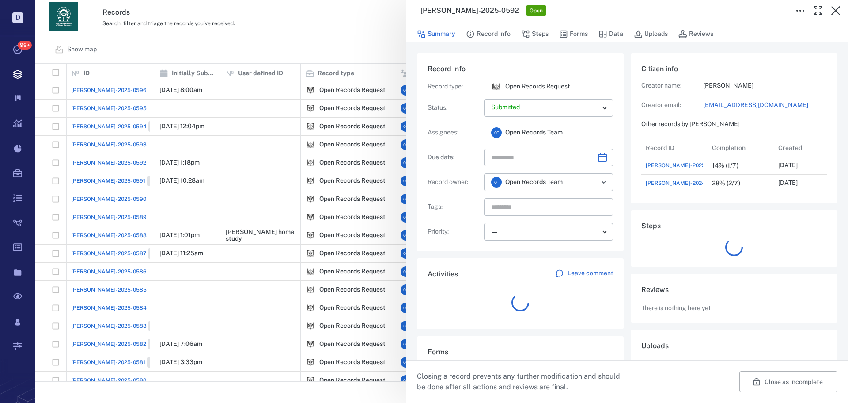
scroll to position [53, 175]
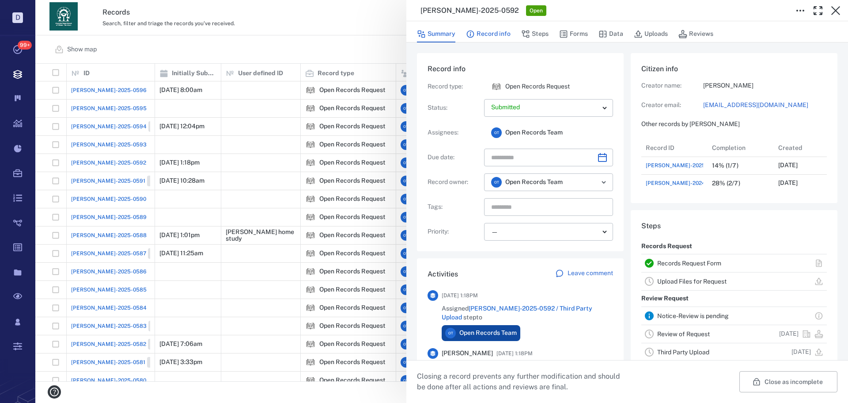
click at [499, 35] on button "Record info" at bounding box center [488, 34] width 45 height 17
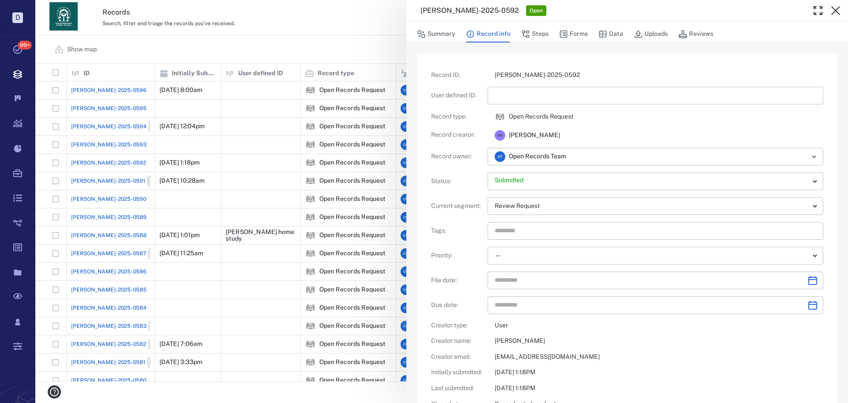
click at [504, 91] on input "text" at bounding box center [656, 96] width 322 height 18
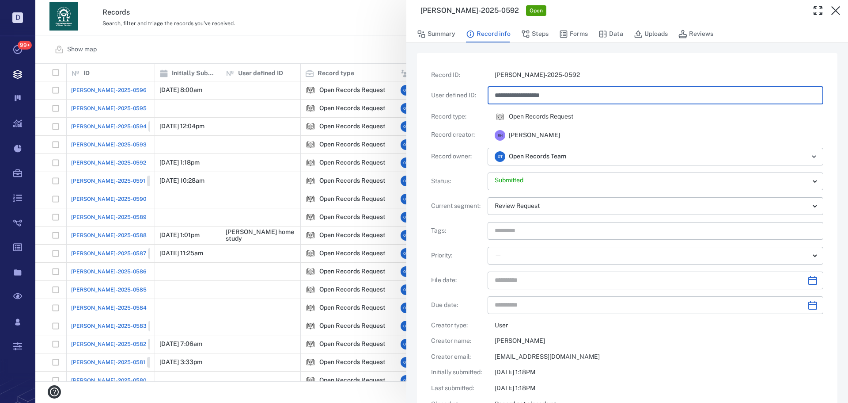
type input "**********"
click at [360, 45] on div "**********" at bounding box center [441, 201] width 813 height 403
